Goal: Task Accomplishment & Management: Complete application form

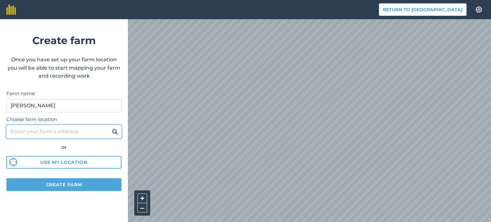
click at [35, 133] on input "Choose farm location" at bounding box center [63, 131] width 115 height 13
type input "Kuokšiai Dvaro g 1 42283"
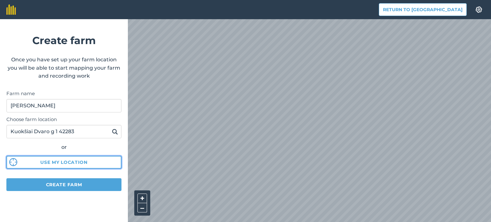
click at [55, 163] on button "Use my location" at bounding box center [63, 162] width 115 height 13
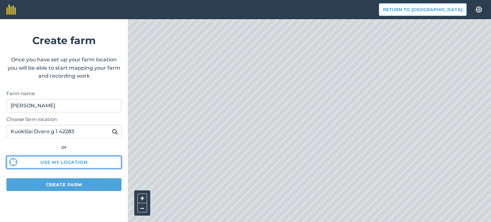
click at [67, 162] on button "Use my location" at bounding box center [63, 162] width 115 height 13
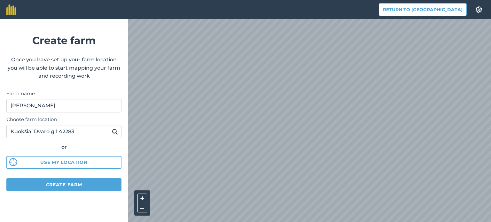
click at [271, 13] on div "Return to Agreena Settings Create farm Once you have set up your farm location …" at bounding box center [245, 9] width 491 height 19
click at [267, 12] on div "Return to Agreena Settings Create farm Once you have set up your farm location …" at bounding box center [245, 9] width 491 height 19
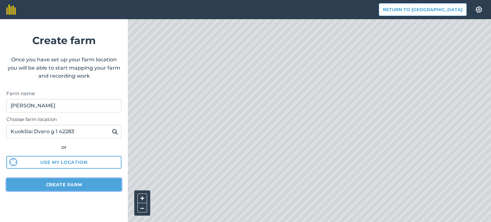
click at [59, 184] on button "Create farm" at bounding box center [63, 184] width 115 height 13
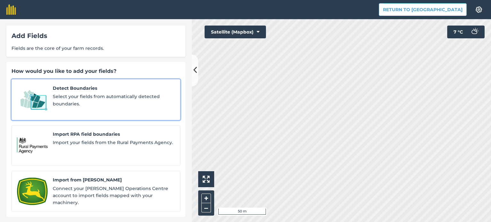
click at [80, 88] on span "Detect Boundaries" at bounding box center [114, 88] width 122 height 7
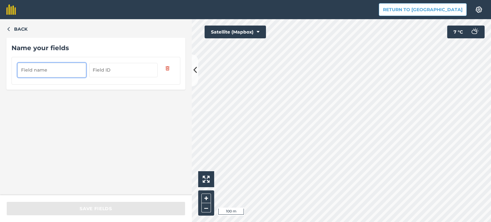
click at [54, 68] on input "text" at bounding box center [52, 70] width 68 height 14
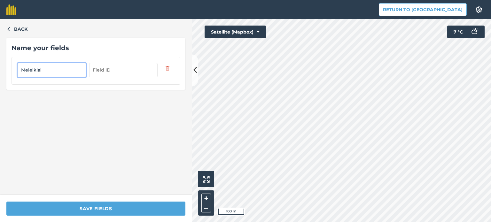
type input "Meleikiai"
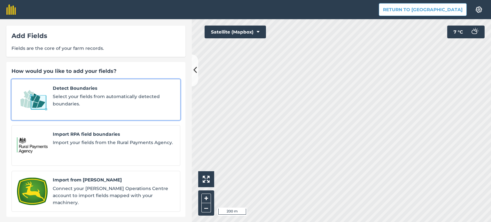
click at [65, 90] on span "Detect Boundaries" at bounding box center [114, 88] width 122 height 7
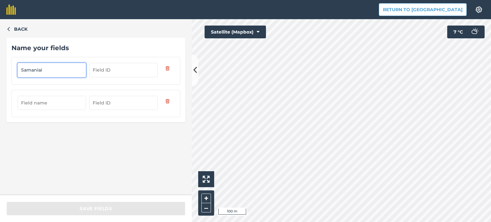
type input "Samaniai"
click at [58, 105] on input "text" at bounding box center [52, 103] width 68 height 14
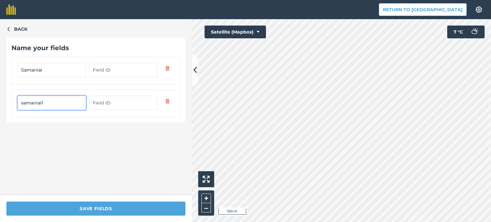
click at [42, 102] on input "samaniai1" at bounding box center [52, 103] width 68 height 14
type input "samaniai 1"
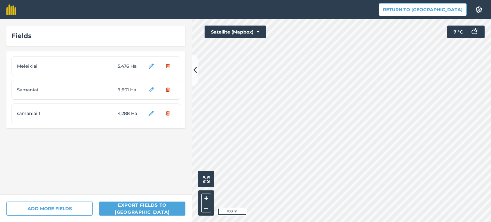
click at [224, 222] on html "Return to Agreena Settings Map printing is not available on our free plan Pleas…" at bounding box center [245, 111] width 491 height 222
click at [276, 222] on html "Return to Agreena Settings Map printing is not available on our free plan Pleas…" at bounding box center [245, 111] width 491 height 222
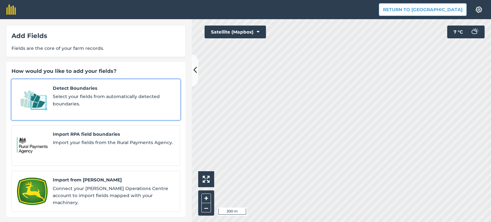
click at [50, 95] on link "Detect Boundaries Select your fields from automatically detected boundaries." at bounding box center [96, 99] width 169 height 41
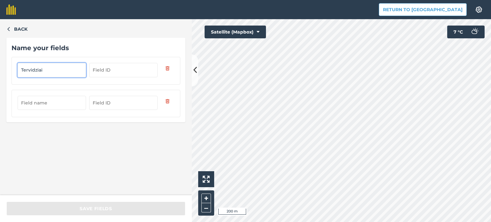
type input "Tervidziai"
click at [49, 102] on input "text" at bounding box center [52, 103] width 68 height 14
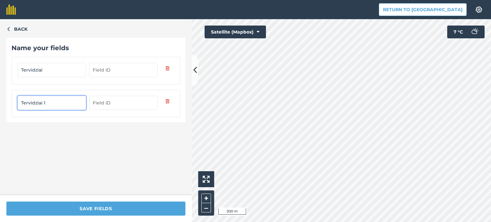
type input "Tervidziai 1"
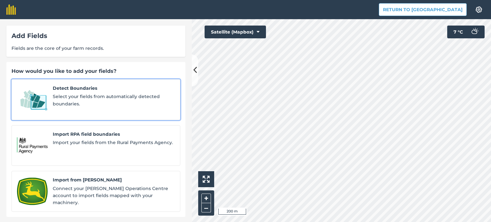
click at [68, 100] on span "Select your fields from automatically detected boundaries." at bounding box center [114, 100] width 122 height 14
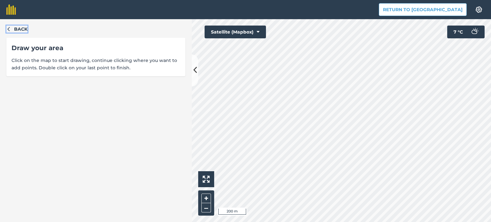
click at [9, 28] on icon "button" at bounding box center [8, 29] width 2 height 4
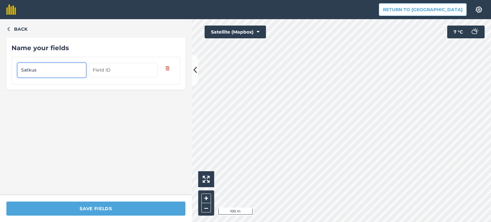
type input "Satkus"
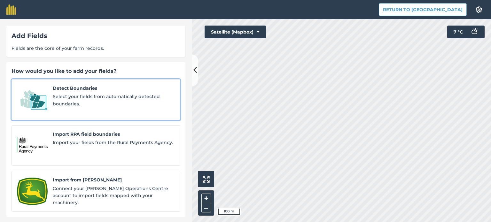
click at [35, 96] on img at bounding box center [32, 100] width 31 height 30
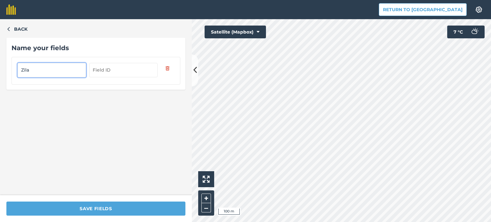
type input "Zila"
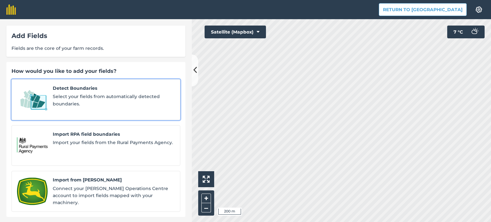
click at [111, 97] on span "Select your fields from automatically detected boundaries." at bounding box center [114, 100] width 122 height 14
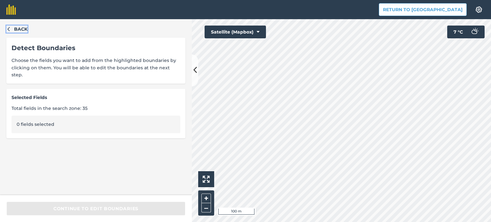
click at [9, 29] on icon "button" at bounding box center [8, 29] width 4 height 4
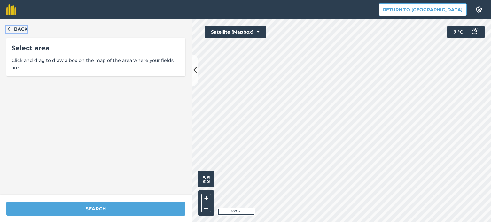
click at [9, 27] on icon "button" at bounding box center [8, 29] width 4 height 4
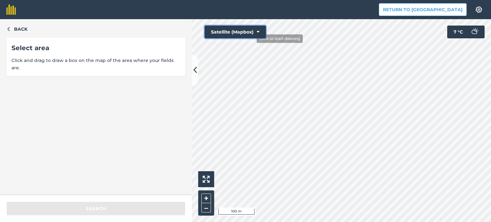
click at [253, 38] on button "Satellite (Mapbox)" at bounding box center [235, 32] width 61 height 13
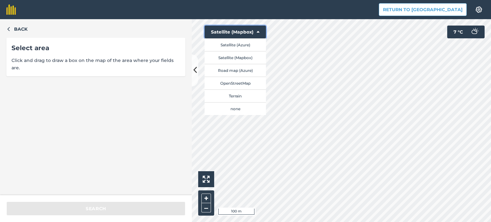
click at [266, 31] on button "Satellite (Mapbox)" at bounding box center [235, 32] width 61 height 13
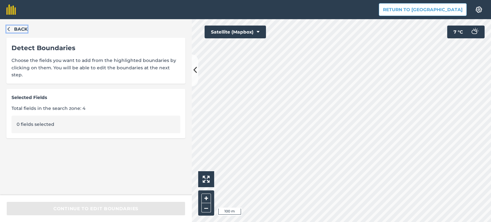
click at [9, 29] on icon "button" at bounding box center [8, 29] width 4 height 4
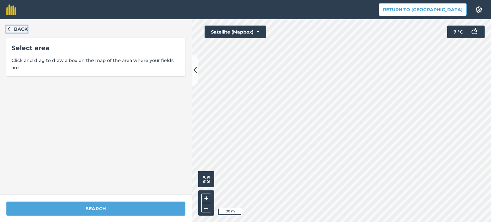
click at [6, 28] on icon "button" at bounding box center [8, 29] width 4 height 4
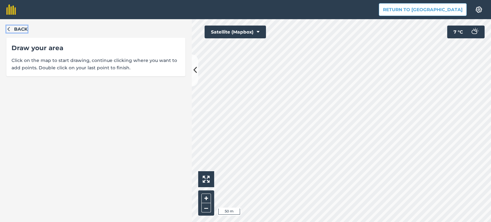
click at [9, 29] on icon "button" at bounding box center [8, 29] width 4 height 4
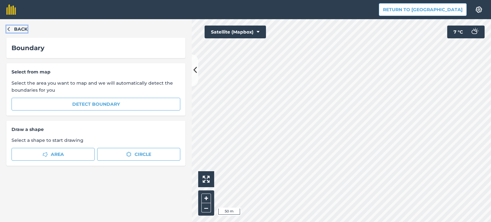
click at [9, 29] on icon "button" at bounding box center [8, 29] width 4 height 4
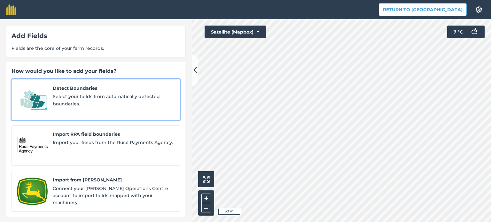
click at [70, 98] on span "Select your fields from automatically detected boundaries." at bounding box center [114, 100] width 122 height 14
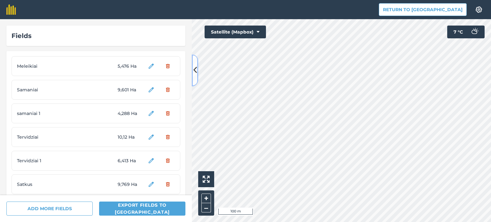
click at [194, 71] on icon at bounding box center [195, 70] width 4 height 11
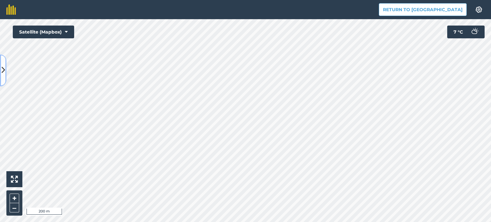
click at [1, 71] on button at bounding box center [3, 70] width 6 height 32
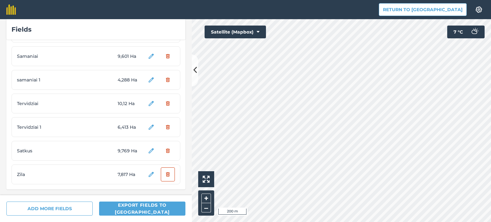
scroll to position [34, 0]
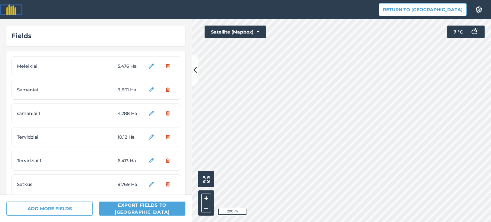
click at [12, 10] on img at bounding box center [11, 9] width 10 height 10
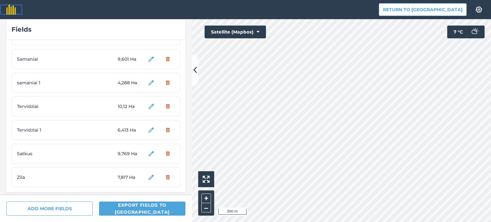
scroll to position [34, 0]
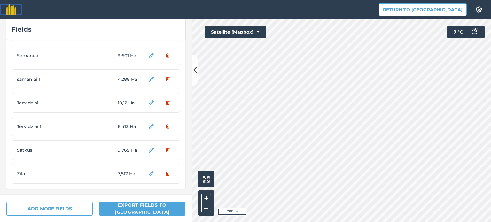
click at [11, 9] on img at bounding box center [11, 9] width 10 height 10
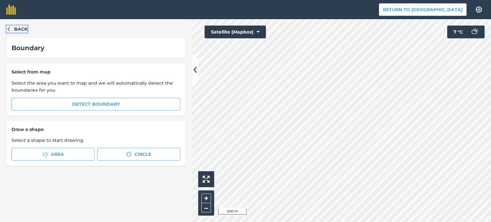
click at [9, 30] on icon "button" at bounding box center [8, 29] width 4 height 4
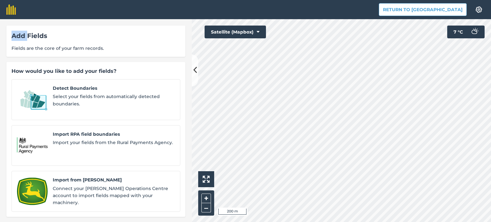
click at [9, 30] on div "Add Fields Fields are the core of your farm records." at bounding box center [95, 41] width 179 height 31
drag, startPoint x: 0, startPoint y: 40, endPoint x: 19, endPoint y: 61, distance: 28.7
click at [0, 40] on div "Add Fields Fields are the core of your farm records. How would you like to add …" at bounding box center [96, 120] width 192 height 203
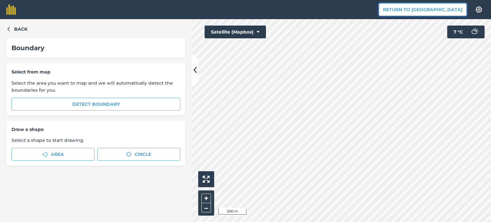
click at [436, 10] on button "Return to [GEOGRAPHIC_DATA]" at bounding box center [423, 9] width 88 height 13
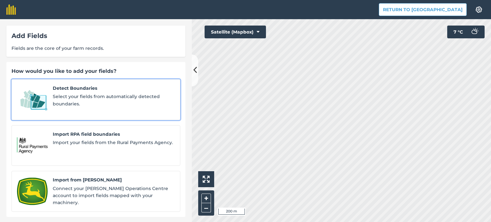
click at [77, 97] on span "Select your fields from automatically detected boundaries." at bounding box center [114, 100] width 122 height 14
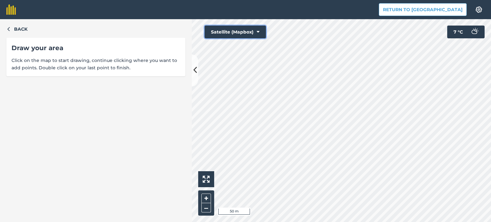
click at [234, 37] on button "Satellite (Mapbox)" at bounding box center [235, 32] width 61 height 13
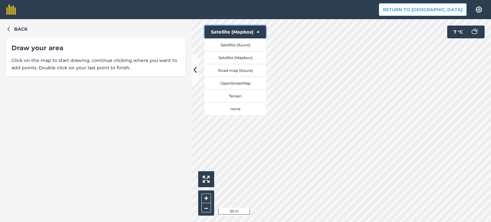
click at [234, 37] on button "Satellite (Mapbox)" at bounding box center [235, 32] width 61 height 13
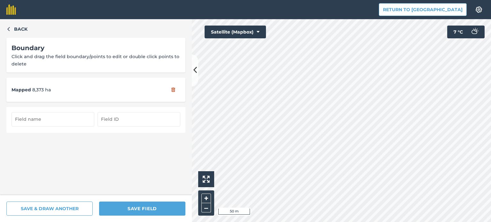
click at [27, 123] on input "text" at bounding box center [53, 119] width 83 height 14
click at [46, 120] on input "text" at bounding box center [53, 119] width 83 height 14
type input "Pilkenai"
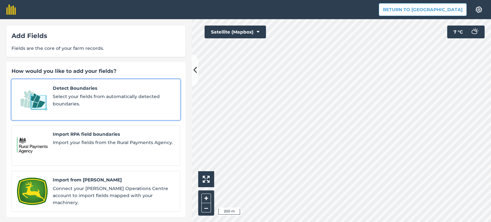
click at [86, 98] on span "Select your fields from automatically detected boundaries." at bounding box center [114, 100] width 122 height 14
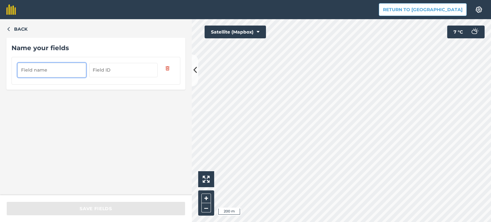
click at [38, 72] on input "text" at bounding box center [52, 70] width 68 height 14
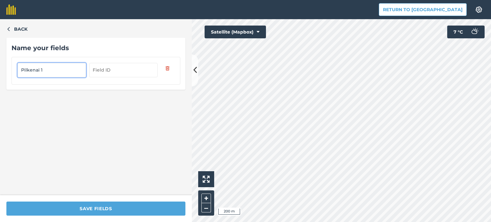
type input "Pilkenai 1"
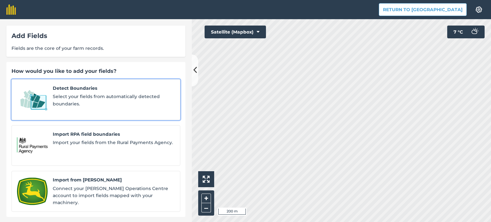
click at [20, 88] on img at bounding box center [32, 100] width 31 height 30
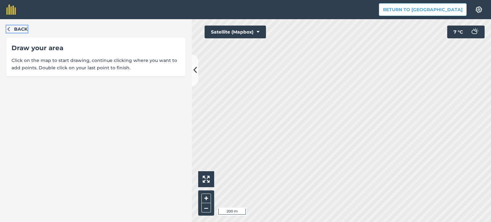
click at [17, 30] on span "Back" at bounding box center [20, 29] width 13 height 7
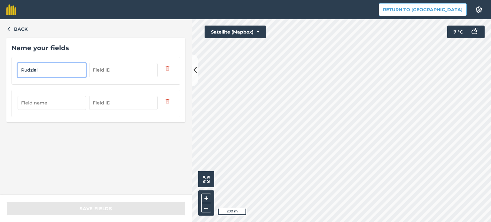
type input "Rudziai"
click at [53, 105] on input "text" at bounding box center [52, 103] width 68 height 14
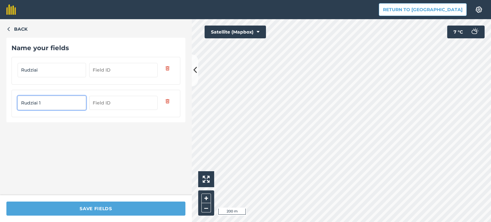
type input "Rudziai 1"
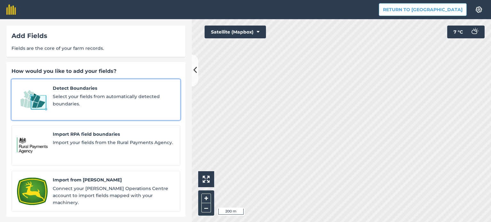
click at [51, 98] on link "Detect Boundaries Select your fields from automatically detected boundaries." at bounding box center [96, 99] width 169 height 41
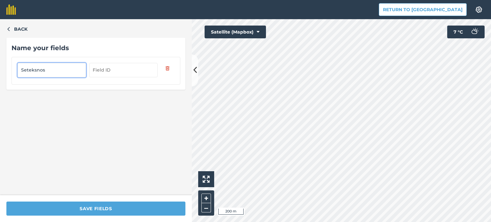
type input "Seteksnos"
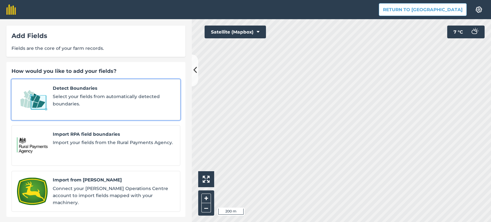
click at [84, 103] on span "Select your fields from automatically detected boundaries." at bounding box center [114, 100] width 122 height 14
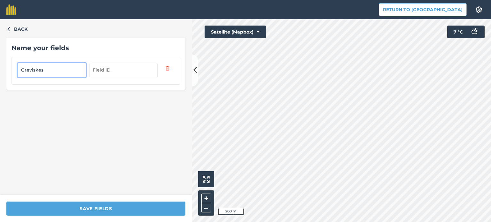
type input "Greviskes"
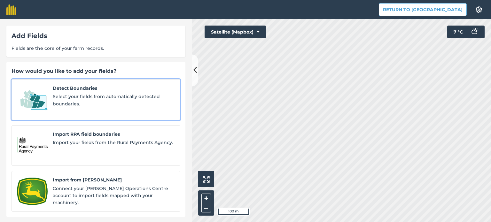
click at [65, 101] on span "Select your fields from automatically detected boundaries." at bounding box center [114, 100] width 122 height 14
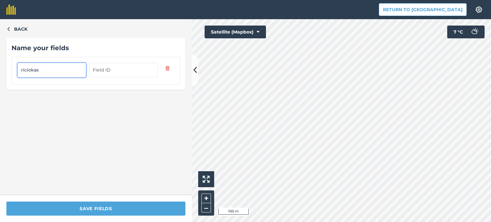
click at [22, 68] on input "riciokas" at bounding box center [52, 70] width 68 height 14
type input "Riciokas"
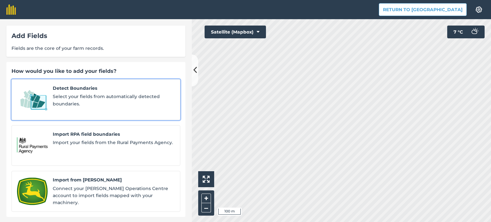
click at [63, 102] on span "Select your fields from automatically detected boundaries." at bounding box center [114, 100] width 122 height 14
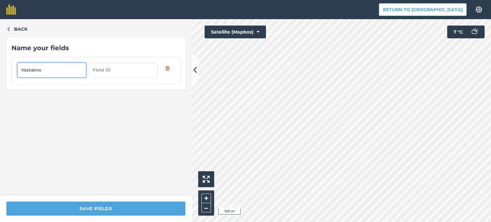
type input "Vastakos"
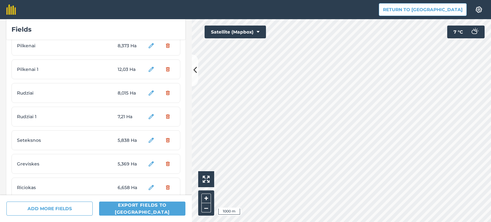
scroll to position [223, 0]
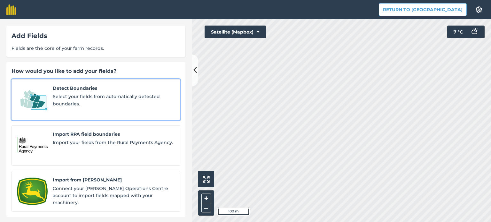
click at [107, 104] on span "Select your fields from automatically detected boundaries." at bounding box center [114, 100] width 122 height 14
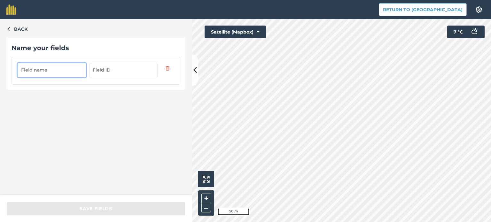
click at [47, 72] on input "text" at bounding box center [52, 70] width 68 height 14
click at [55, 67] on input "text" at bounding box center [52, 70] width 68 height 14
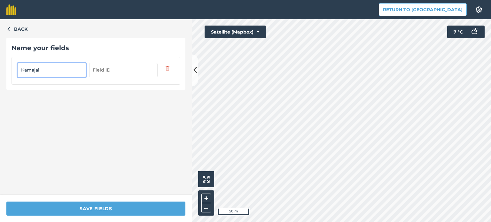
type input "Kamajai"
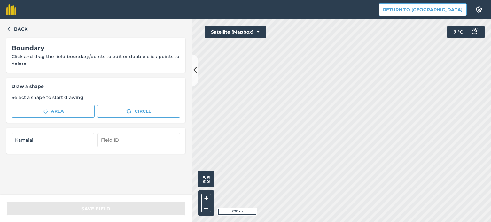
click at [170, 217] on div "Back Boundary Click and drag the field boundary/points to edit or double click …" at bounding box center [245, 120] width 491 height 203
click at [177, 81] on div "Back Boundary Click and drag the field boundary/points to edit or double click …" at bounding box center [245, 120] width 491 height 203
click at [4, 28] on div "Back Boundary Click and drag the field boundary/points to edit or double click …" at bounding box center [96, 107] width 192 height 176
click at [8, 28] on icon "button" at bounding box center [8, 29] width 4 height 4
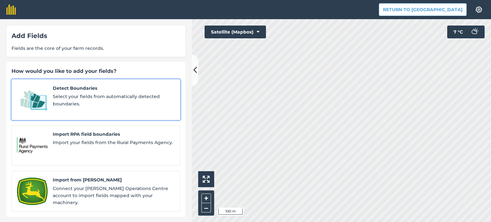
click at [55, 102] on span "Select your fields from automatically detected boundaries." at bounding box center [114, 100] width 122 height 14
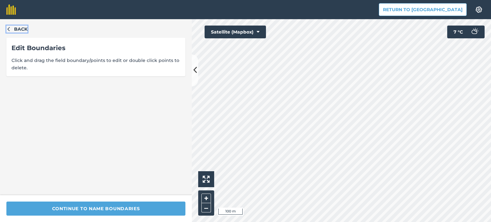
click at [12, 30] on button "Back" at bounding box center [16, 29] width 21 height 7
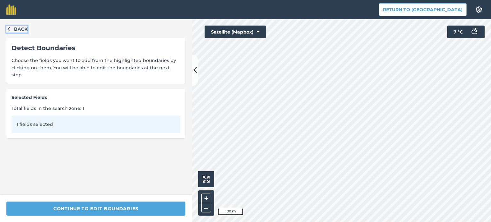
click at [12, 29] on button "Back" at bounding box center [16, 29] width 21 height 7
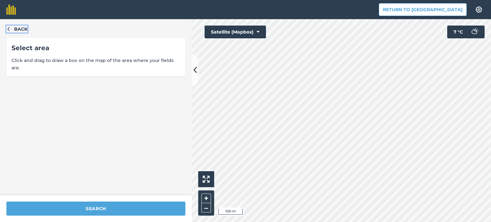
click at [9, 28] on icon "button" at bounding box center [8, 29] width 2 height 4
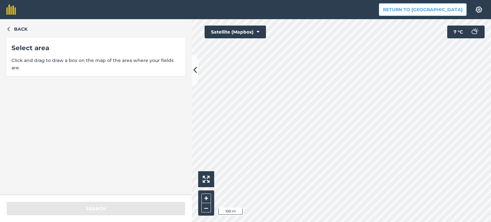
click at [2, 31] on div "Back Select area Click and drag to draw a box on the map of the area where your…" at bounding box center [96, 107] width 192 height 176
click at [11, 28] on button "Back" at bounding box center [16, 29] width 21 height 7
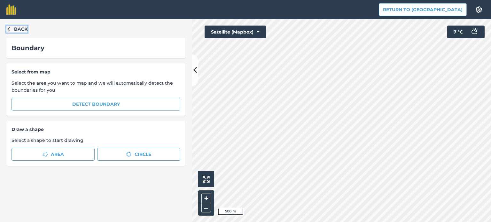
click at [10, 32] on button "Back" at bounding box center [16, 29] width 21 height 7
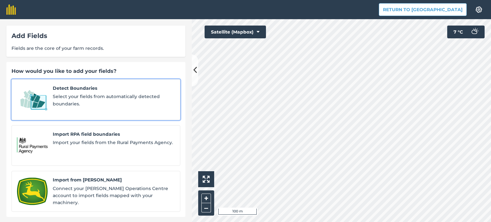
click at [81, 98] on span "Select your fields from automatically detected boundaries." at bounding box center [114, 100] width 122 height 14
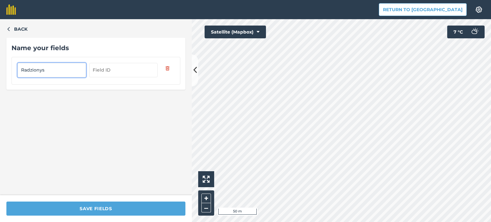
type input "Radzionys"
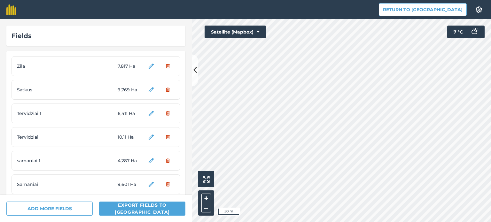
click at [35, 113] on span "Tervidziai 1" at bounding box center [41, 113] width 48 height 7
click at [25, 113] on span "Tervidziai 1" at bounding box center [41, 113] width 48 height 7
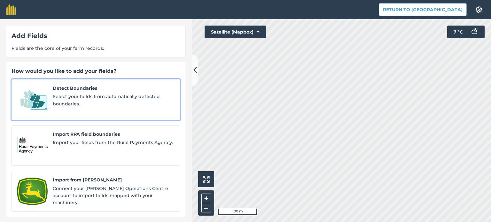
click at [78, 100] on span "Select your fields from automatically detected boundaries." at bounding box center [114, 100] width 122 height 14
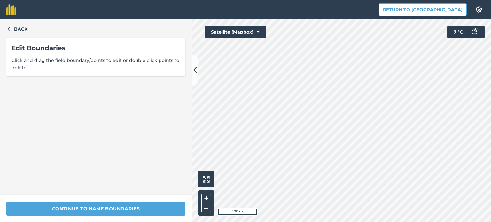
click at [193, 86] on div "Back Edit Boundaries Click and drag the field boundary/points to edit or double…" at bounding box center [245, 120] width 491 height 203
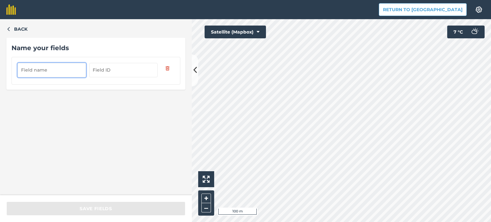
click at [40, 69] on input "text" at bounding box center [52, 70] width 68 height 14
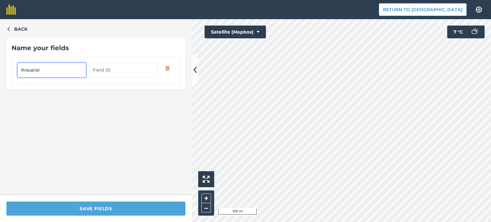
type input "Kraupiai"
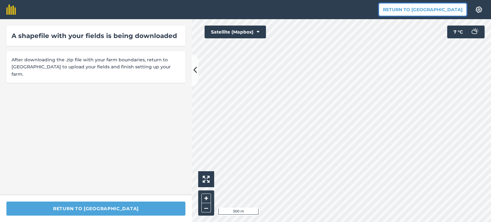
click at [428, 10] on button "Return to [GEOGRAPHIC_DATA]" at bounding box center [423, 9] width 88 height 13
